Goal: Task Accomplishment & Management: Use online tool/utility

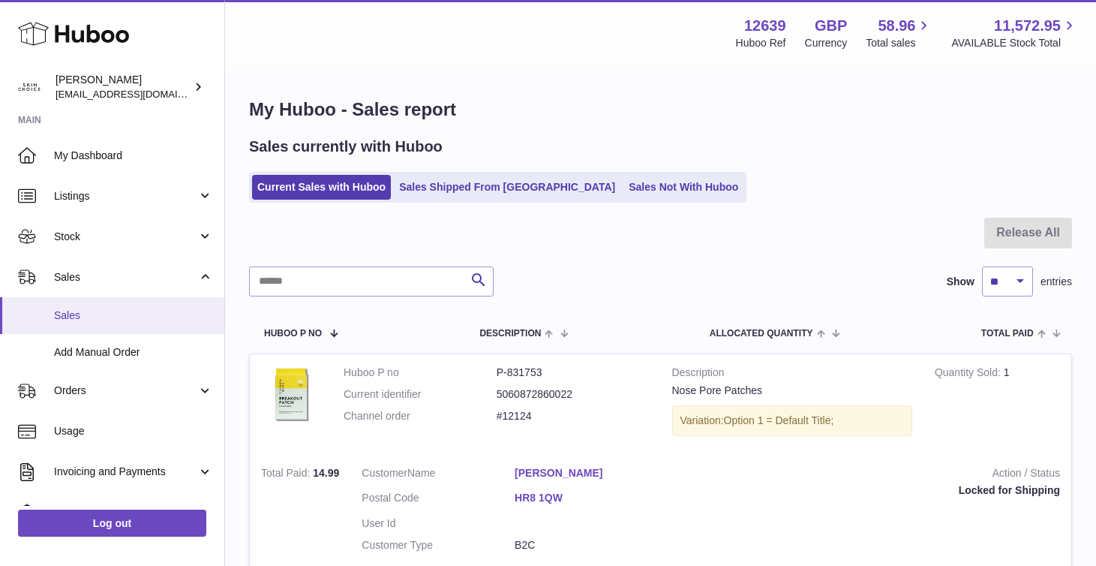
click at [146, 312] on span "Sales" at bounding box center [133, 315] width 159 height 14
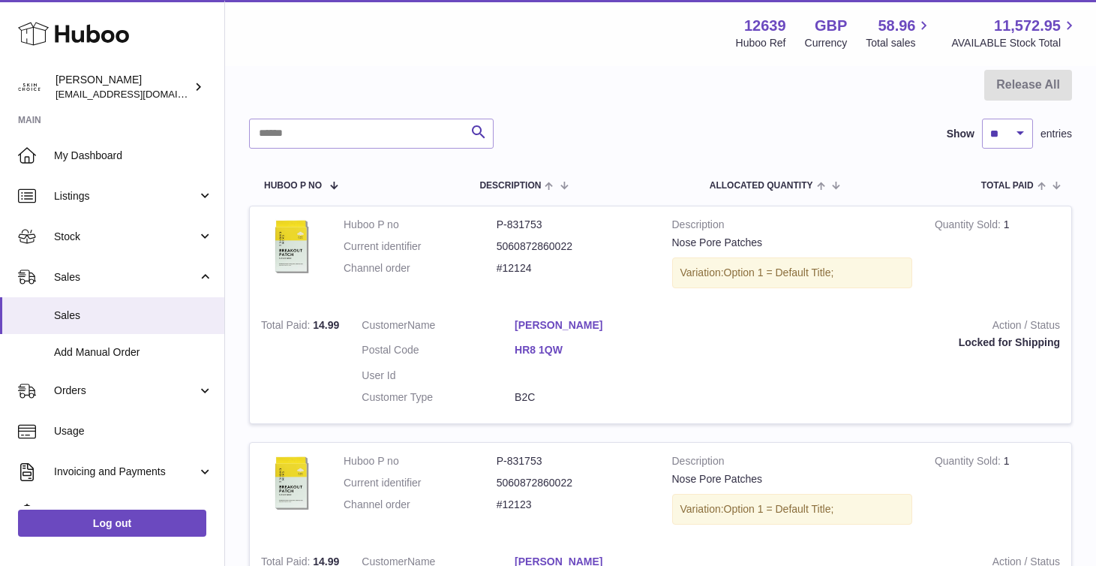
scroll to position [248, 0]
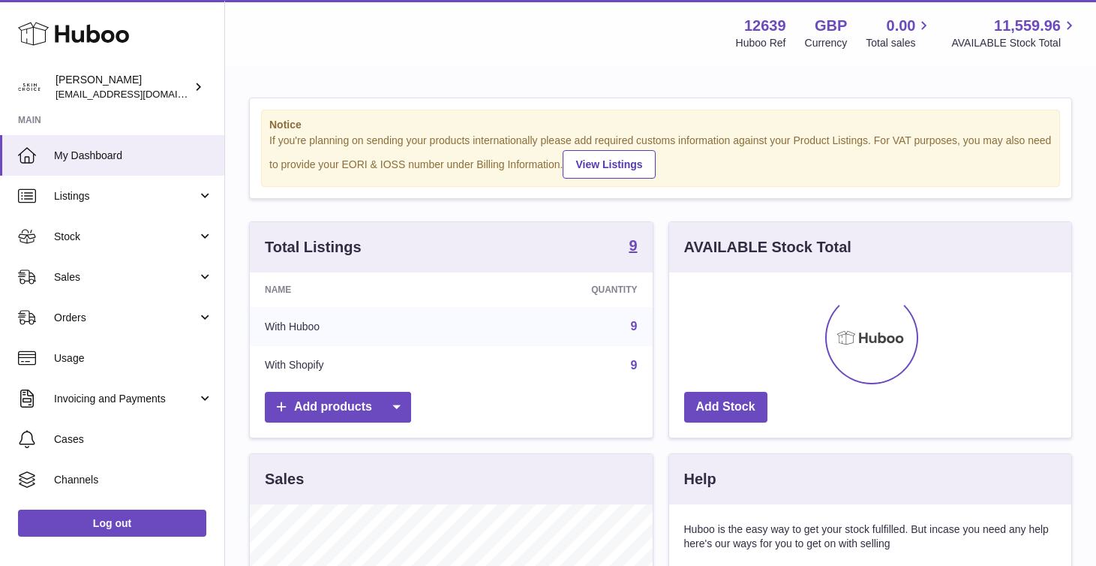
scroll to position [234, 402]
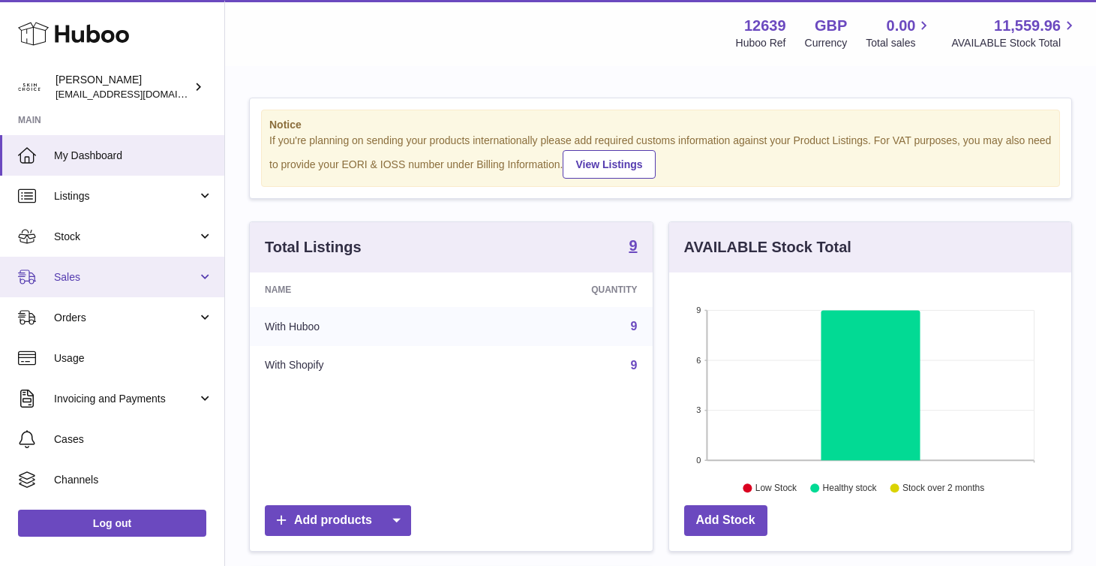
click at [168, 279] on span "Sales" at bounding box center [125, 277] width 143 height 14
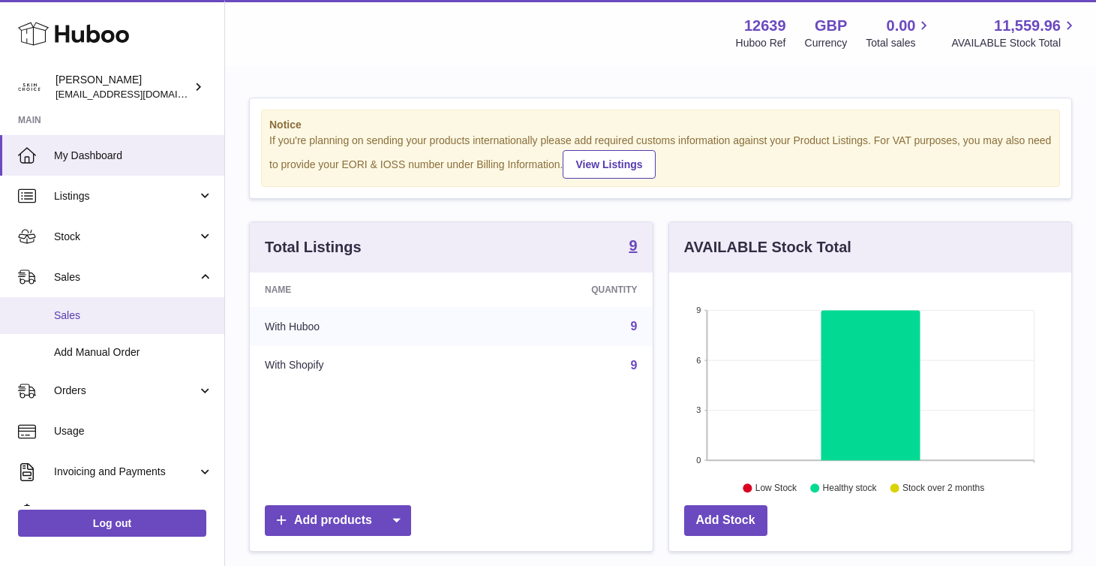
click at [167, 326] on link "Sales" at bounding box center [112, 315] width 224 height 37
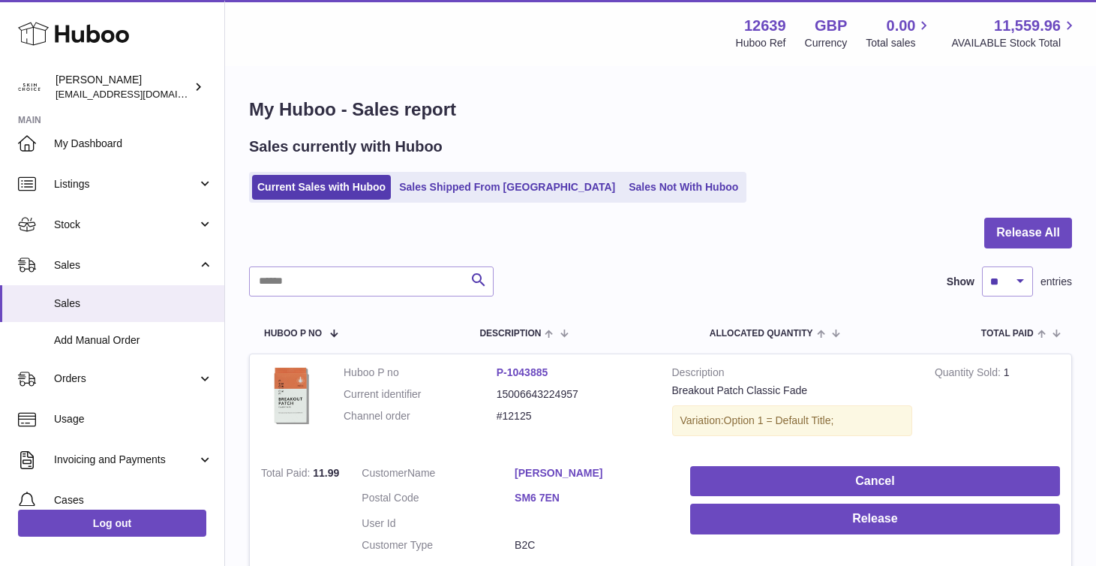
scroll to position [143, 0]
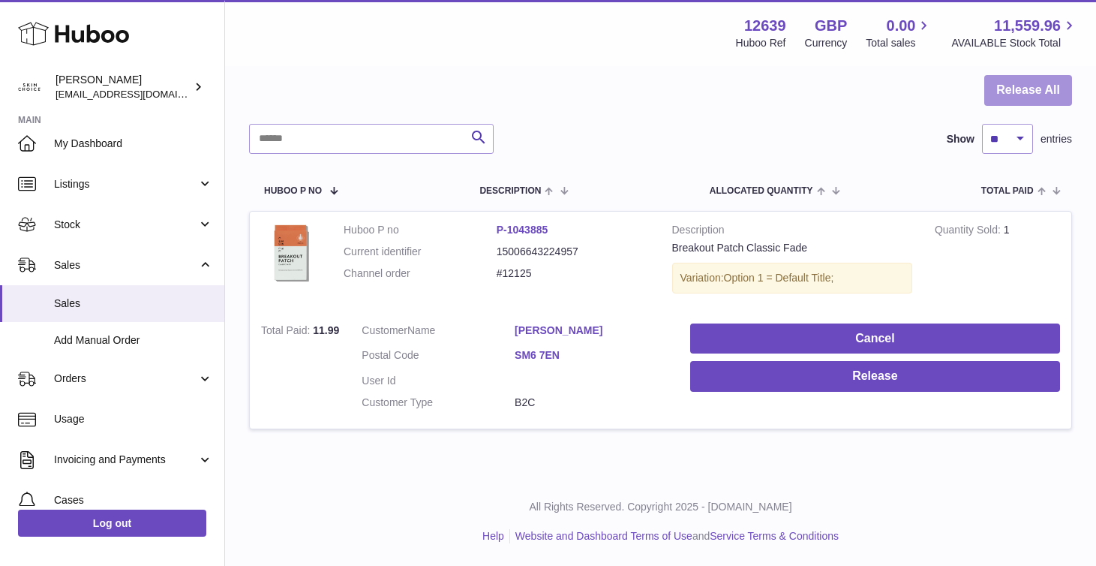
click at [1011, 86] on button "Release All" at bounding box center [1028, 90] width 88 height 31
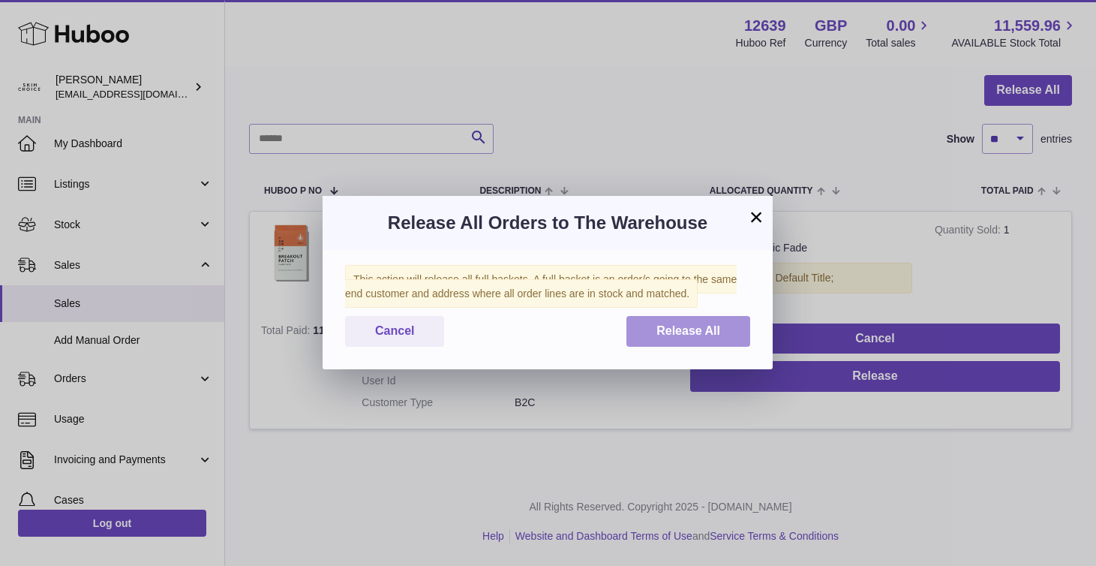
click at [647, 338] on button "Release All" at bounding box center [688, 331] width 124 height 31
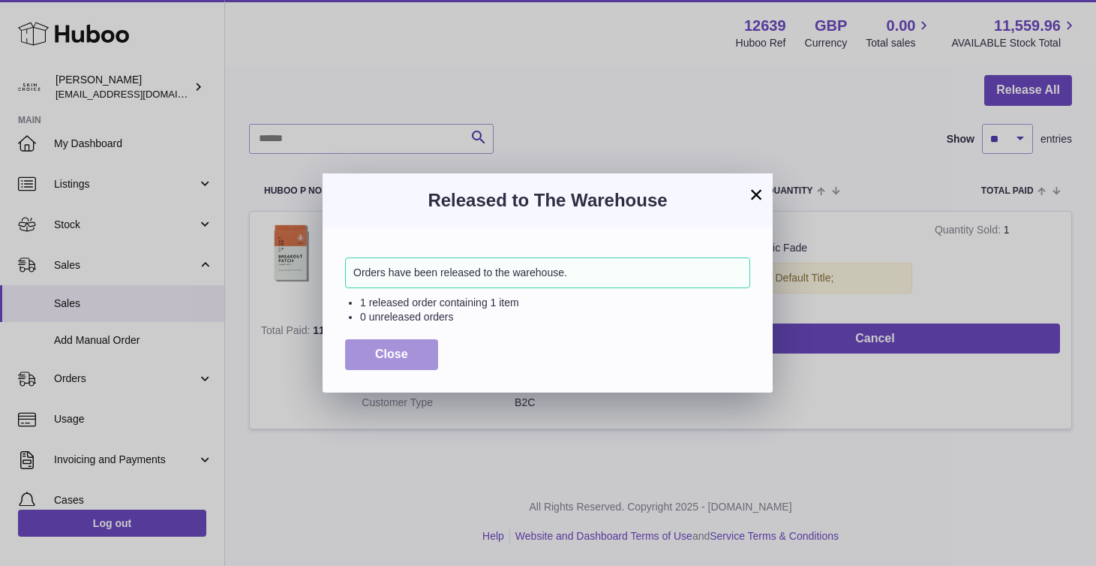
click at [408, 350] on button "Close" at bounding box center [391, 354] width 93 height 31
